Goal: Find specific page/section: Find specific page/section

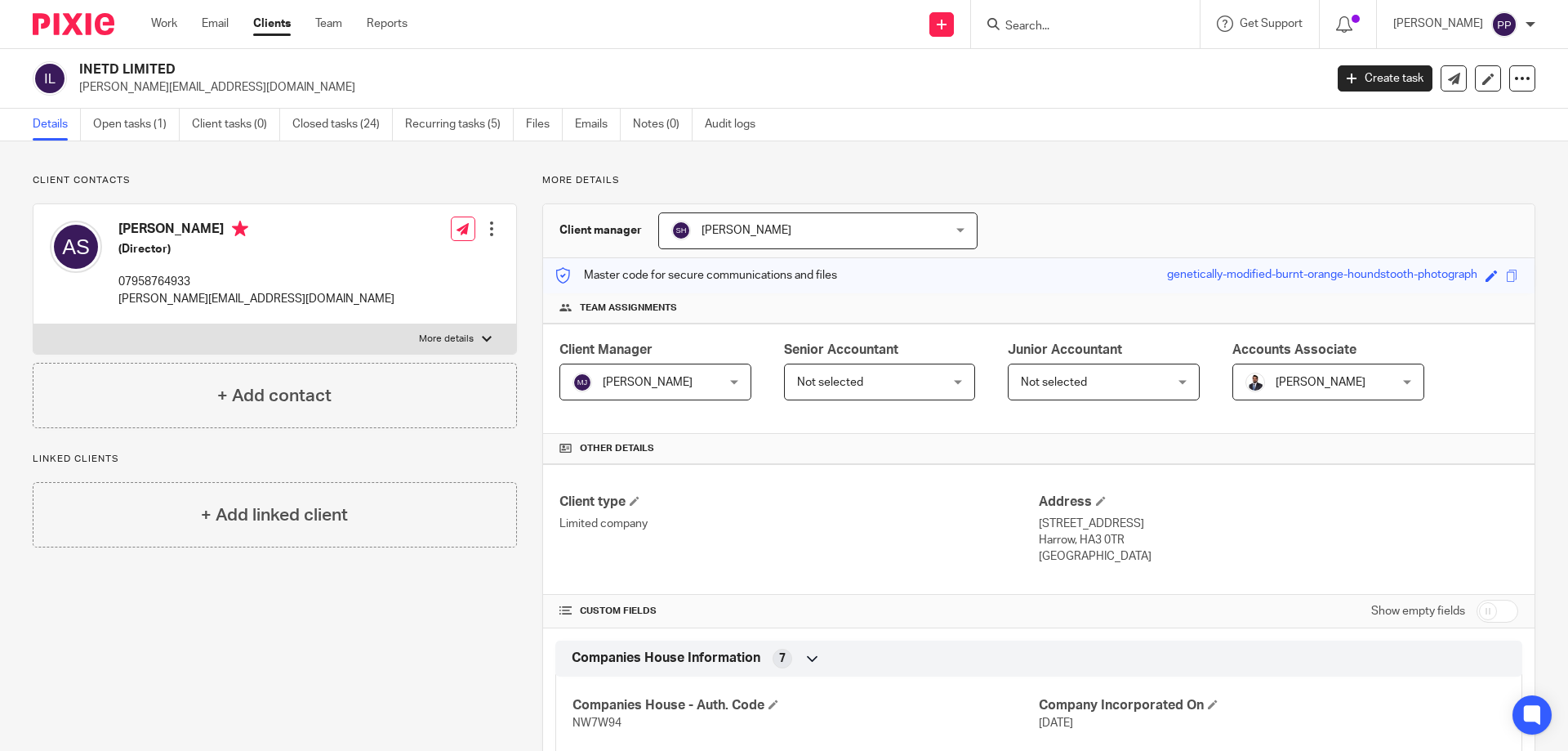
click at [1041, 30] on input "Search" at bounding box center [1078, 27] width 147 height 14
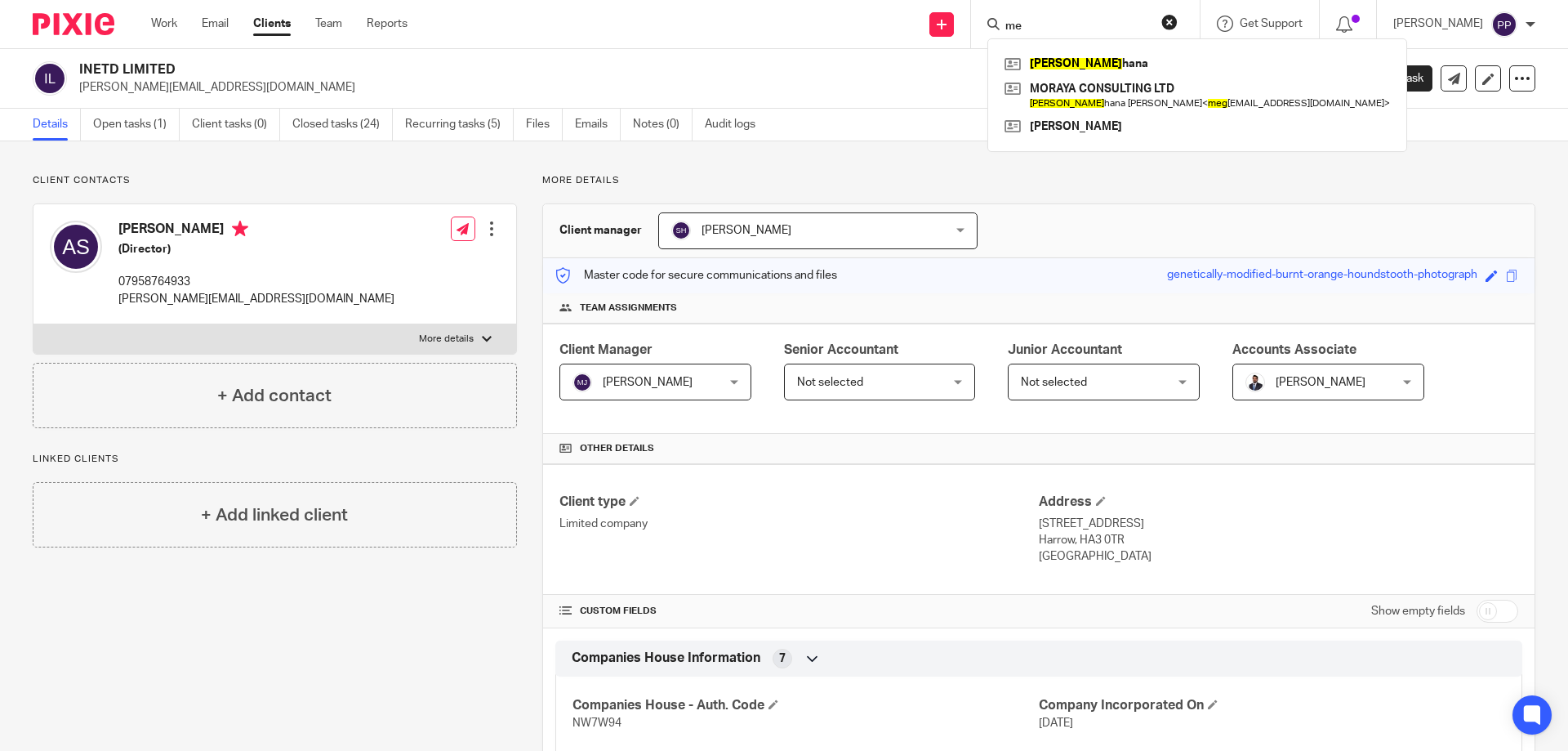
type input "m"
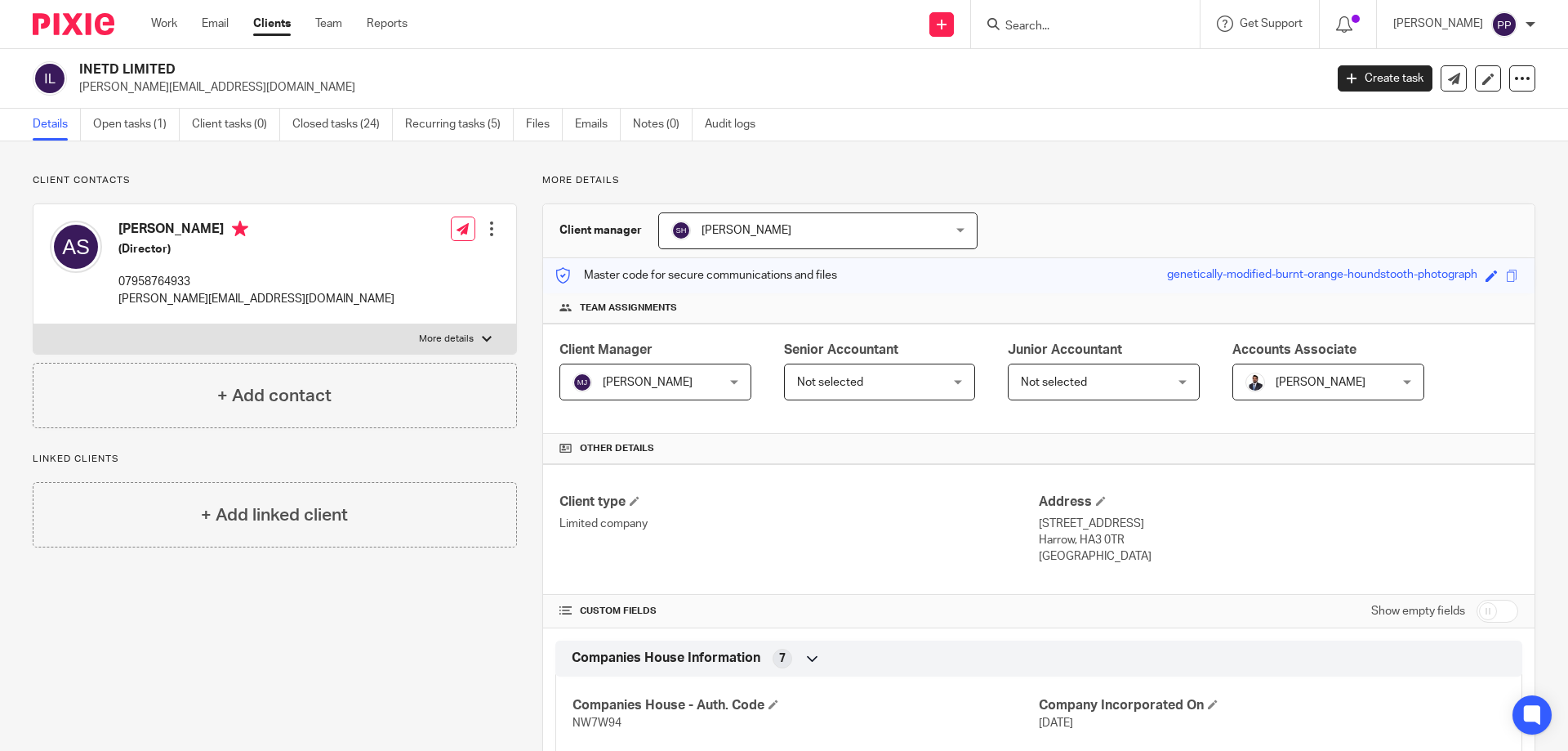
drag, startPoint x: 814, startPoint y: 64, endPoint x: 822, endPoint y: 66, distance: 8.2
click at [816, 65] on h2 "INETD LIMITED" at bounding box center [573, 70] width 987 height 17
click at [271, 30] on link "Clients" at bounding box center [272, 24] width 38 height 16
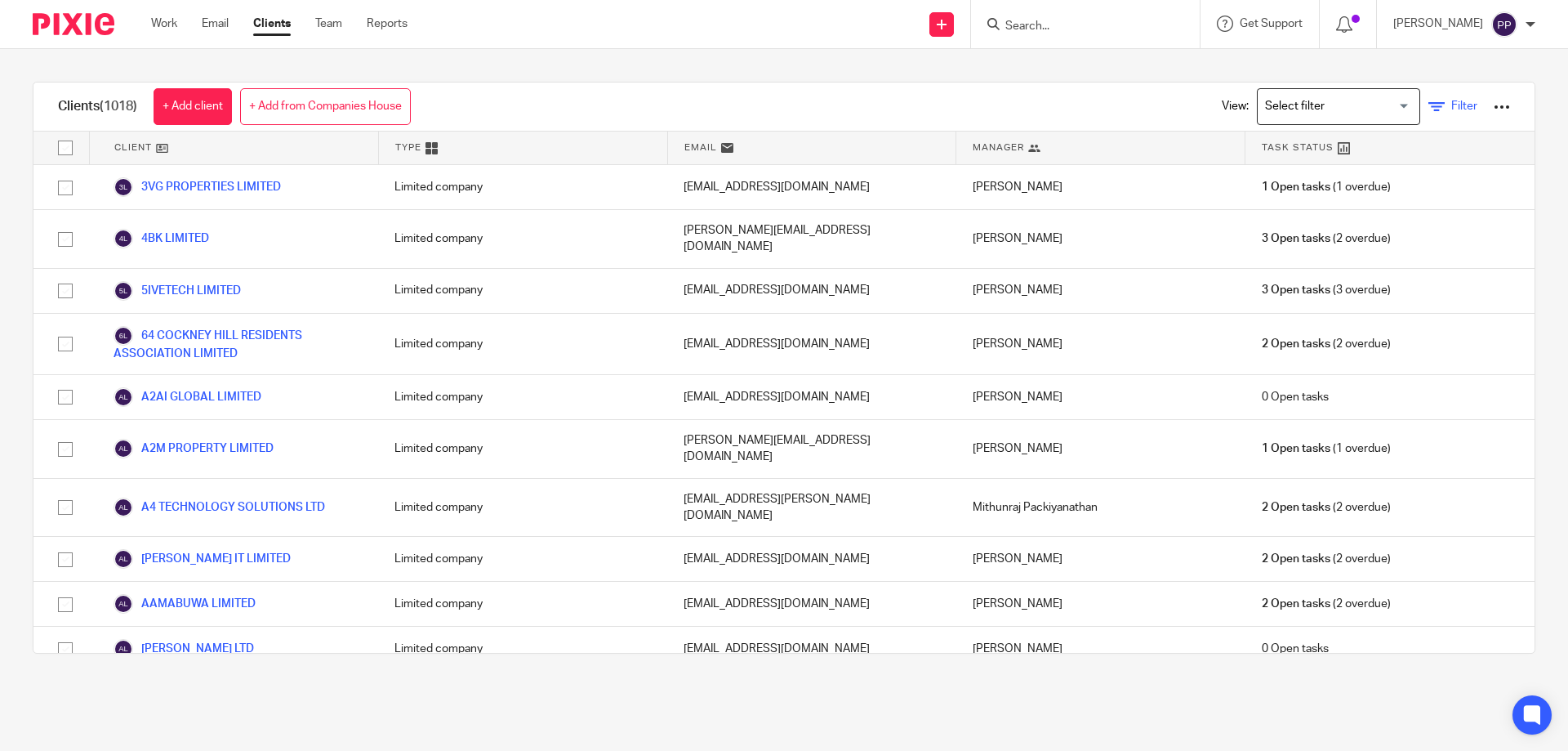
click at [1429, 107] on icon at bounding box center [1437, 107] width 16 height 16
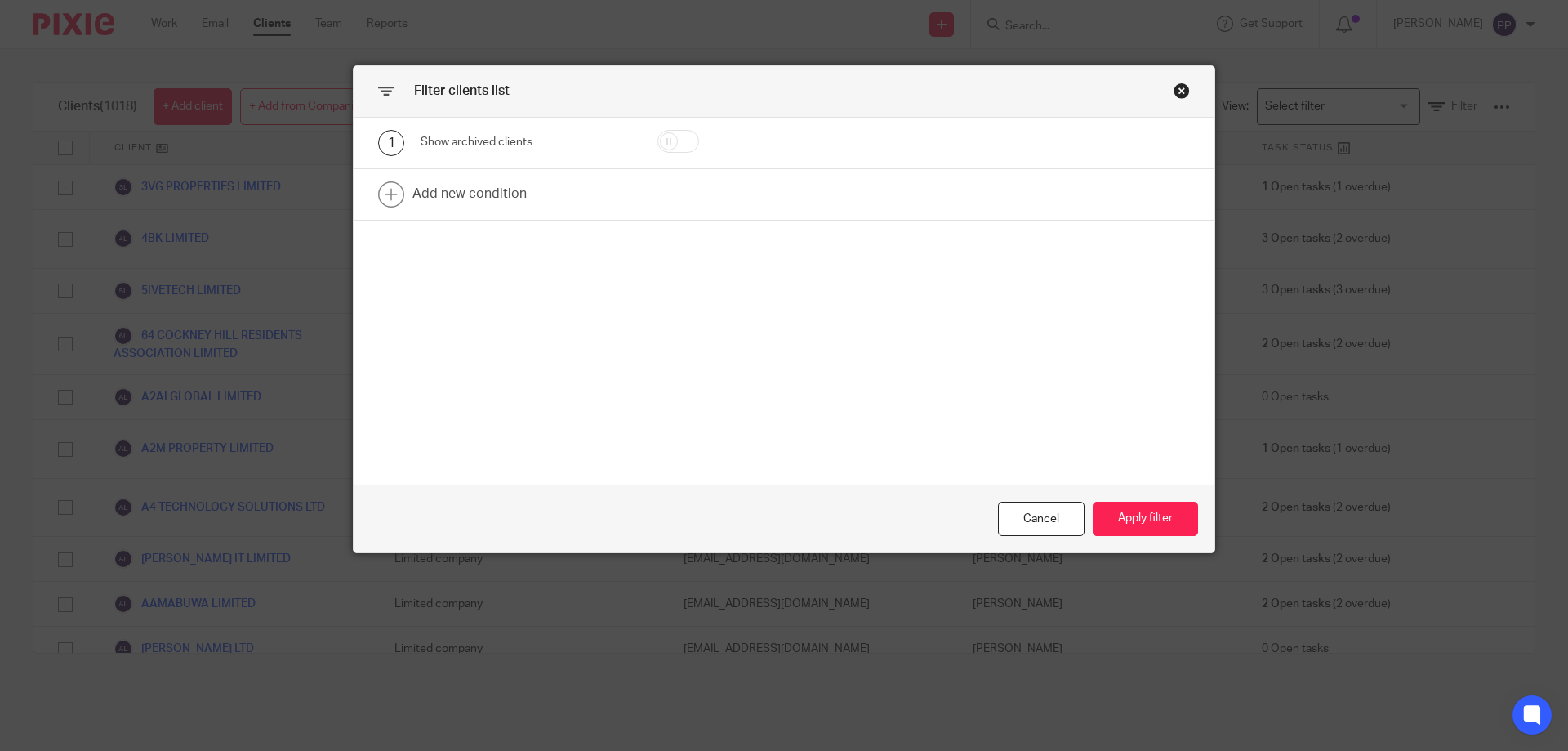
click at [677, 142] on input "checkbox" at bounding box center [679, 141] width 42 height 23
checkbox input "true"
click at [1159, 525] on button "Apply filter" at bounding box center [1145, 518] width 105 height 35
click at [1131, 508] on button "Apply filter" at bounding box center [1145, 518] width 105 height 35
